Goal: Complete application form

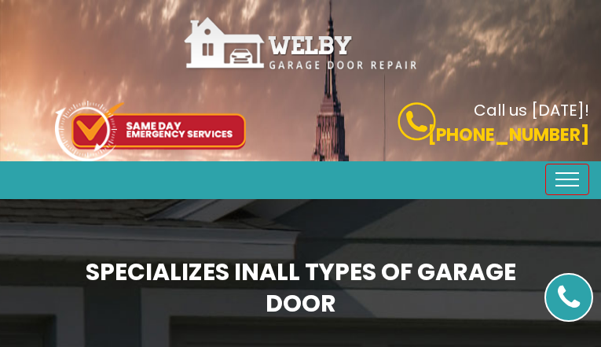
type input "PdMRsoGMdrNAGjL"
type input "7306495897"
type input "[EMAIL_ADDRESS][DOMAIN_NAME]"
type input "pxgcbpWEMluzPh"
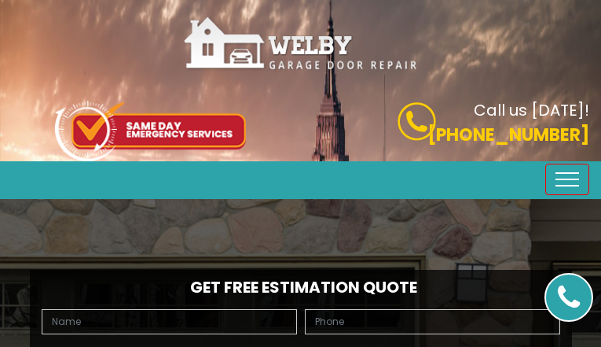
type input "AkcOqCuqvkqxy"
type input "6223546514"
type input "[EMAIL_ADDRESS][DOMAIN_NAME]"
type input "eGbOjiujiJMfutj"
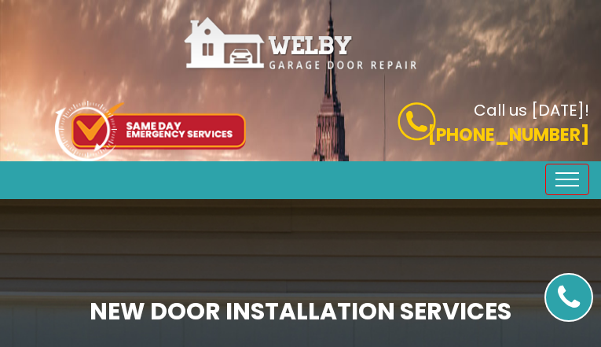
type input "MVCIIsRPCoTdNfwe"
type input "3538659362"
type input "[EMAIL_ADDRESS][DOMAIN_NAME]"
type input "rCbKNzXpIPWuPwBt"
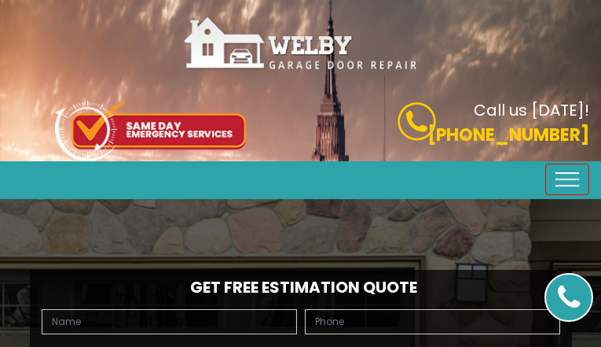
type input "cbEyvLBBKegv"
type input "9748930682"
type input "[EMAIL_ADDRESS][DOMAIN_NAME]"
type input "MNmoRpysfsdCKsLt"
